Goal: Task Accomplishment & Management: Use online tool/utility

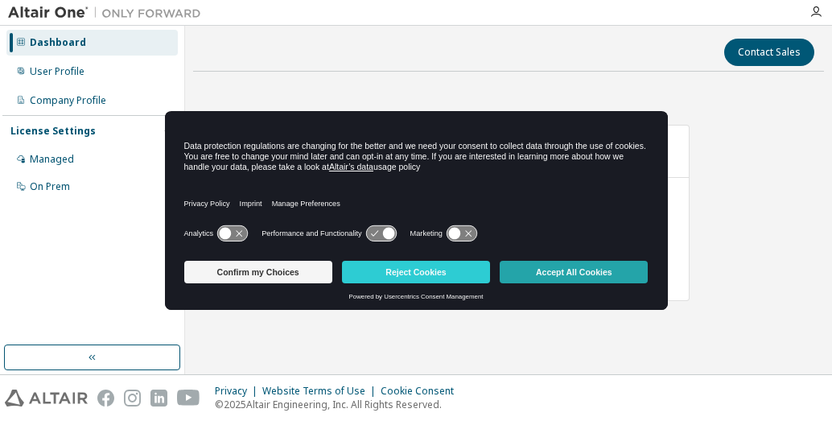
click at [548, 262] on button "Accept All Cookies" at bounding box center [574, 272] width 148 height 23
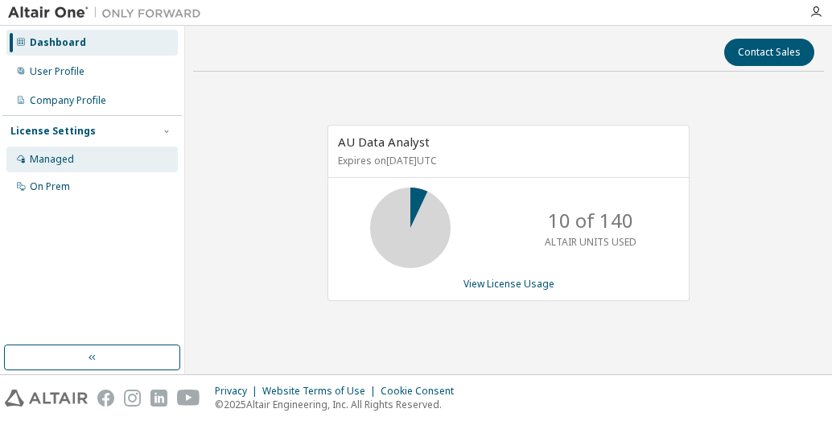
click at [58, 158] on div "Managed" at bounding box center [52, 159] width 44 height 13
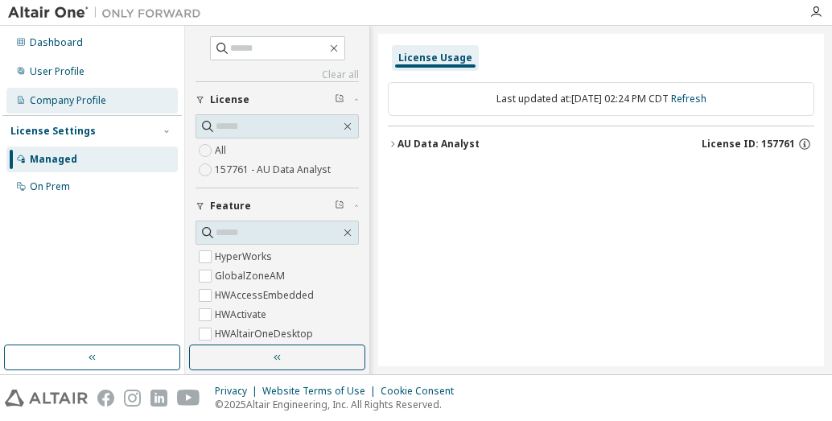
click at [94, 99] on div "Company Profile" at bounding box center [68, 100] width 76 height 13
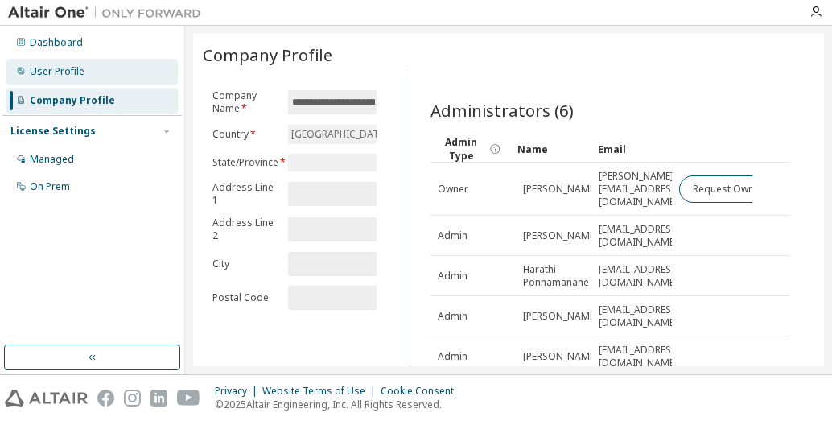
click at [81, 75] on div "User Profile" at bounding box center [57, 71] width 55 height 13
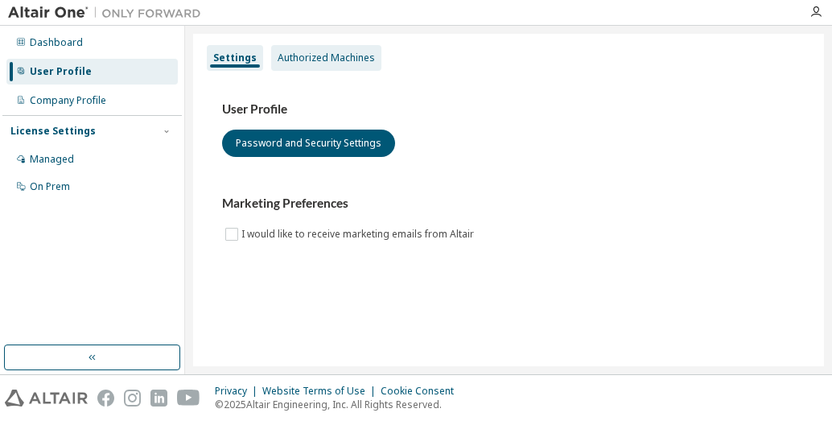
click at [330, 51] on div "Authorized Machines" at bounding box center [326, 57] width 97 height 13
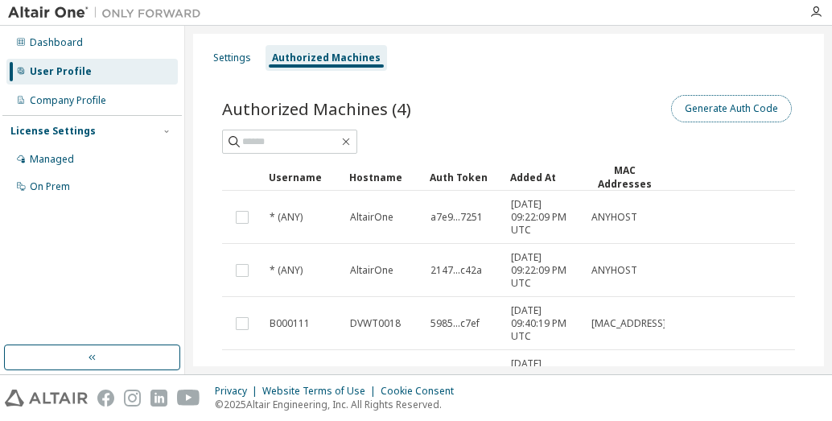
click at [708, 111] on button "Generate Auth Code" at bounding box center [731, 108] width 121 height 27
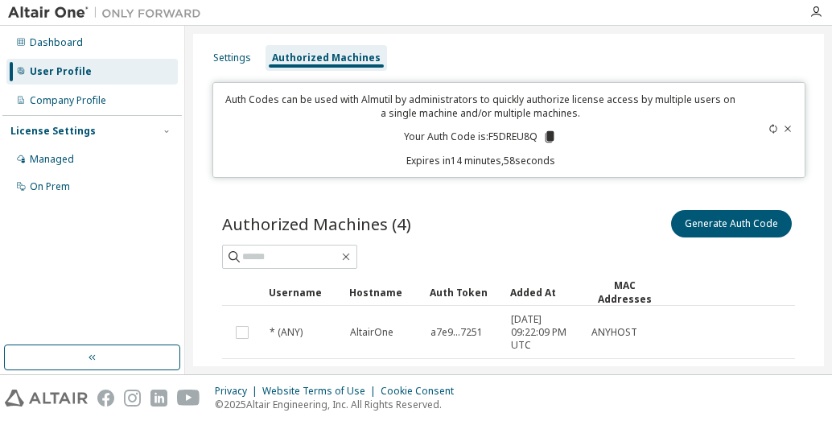
click at [509, 137] on p "Your Auth Code is: F5DREU8Q" at bounding box center [480, 137] width 153 height 14
copy p "F5DREU8Q"
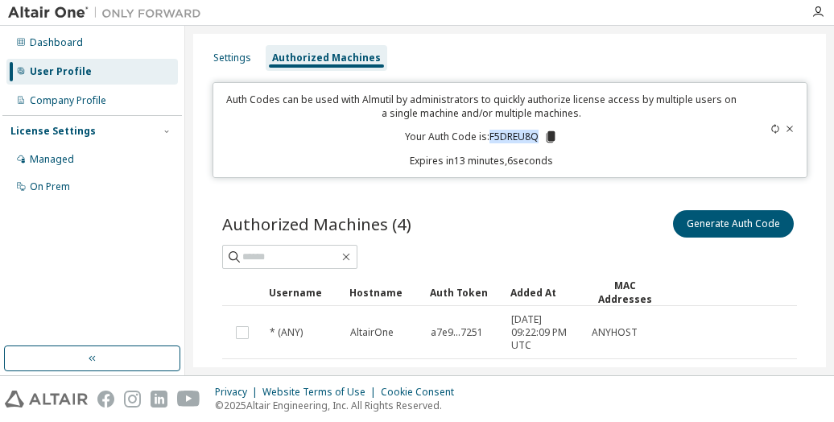
scroll to position [233, 0]
